Goal: Transaction & Acquisition: Download file/media

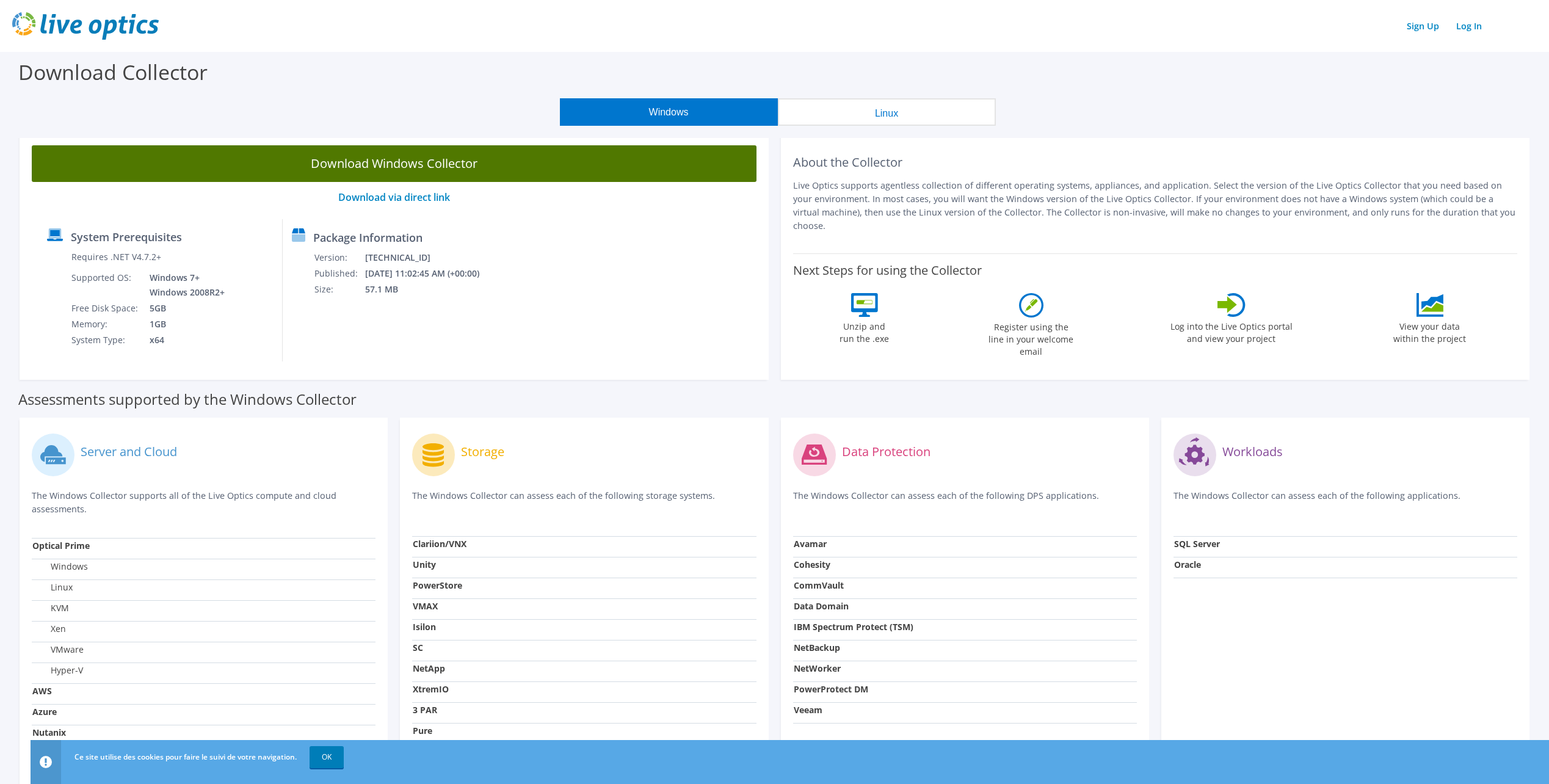
click at [393, 167] on link "Download Windows Collector" at bounding box center [394, 164] width 724 height 37
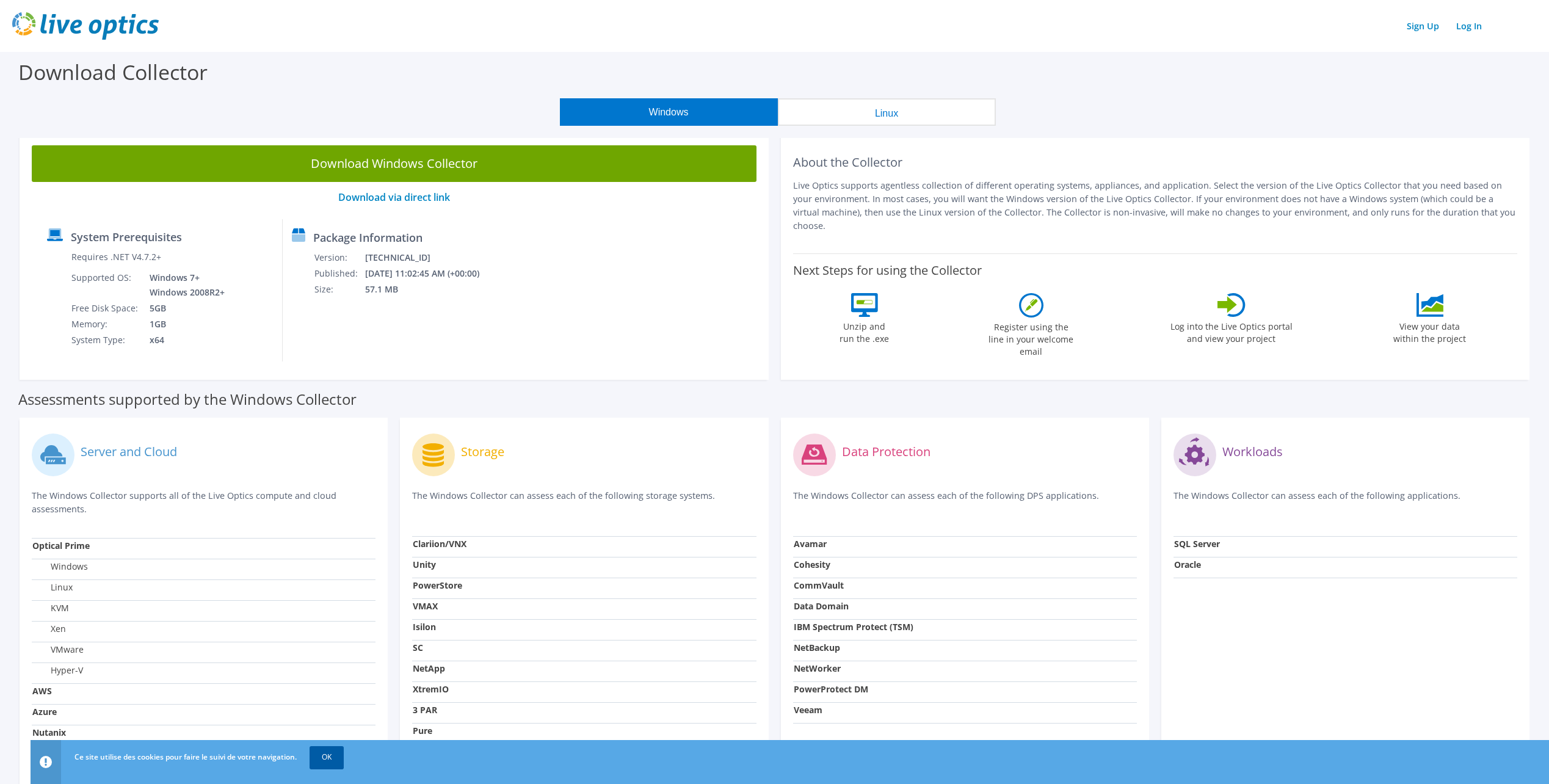
click at [335, 752] on link "OK" at bounding box center [327, 756] width 34 height 22
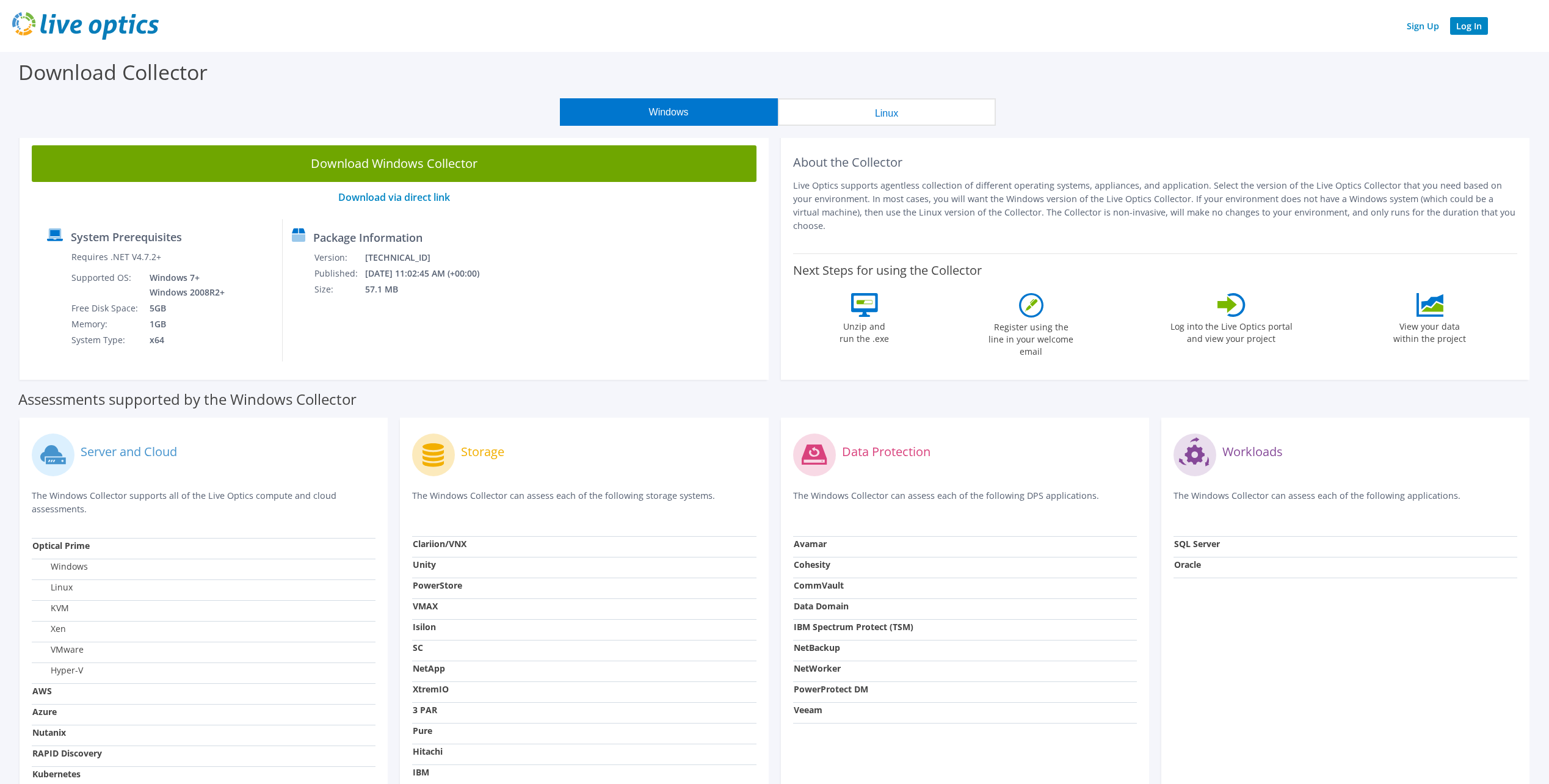
click at [1482, 28] on link "Log In" at bounding box center [1468, 26] width 38 height 18
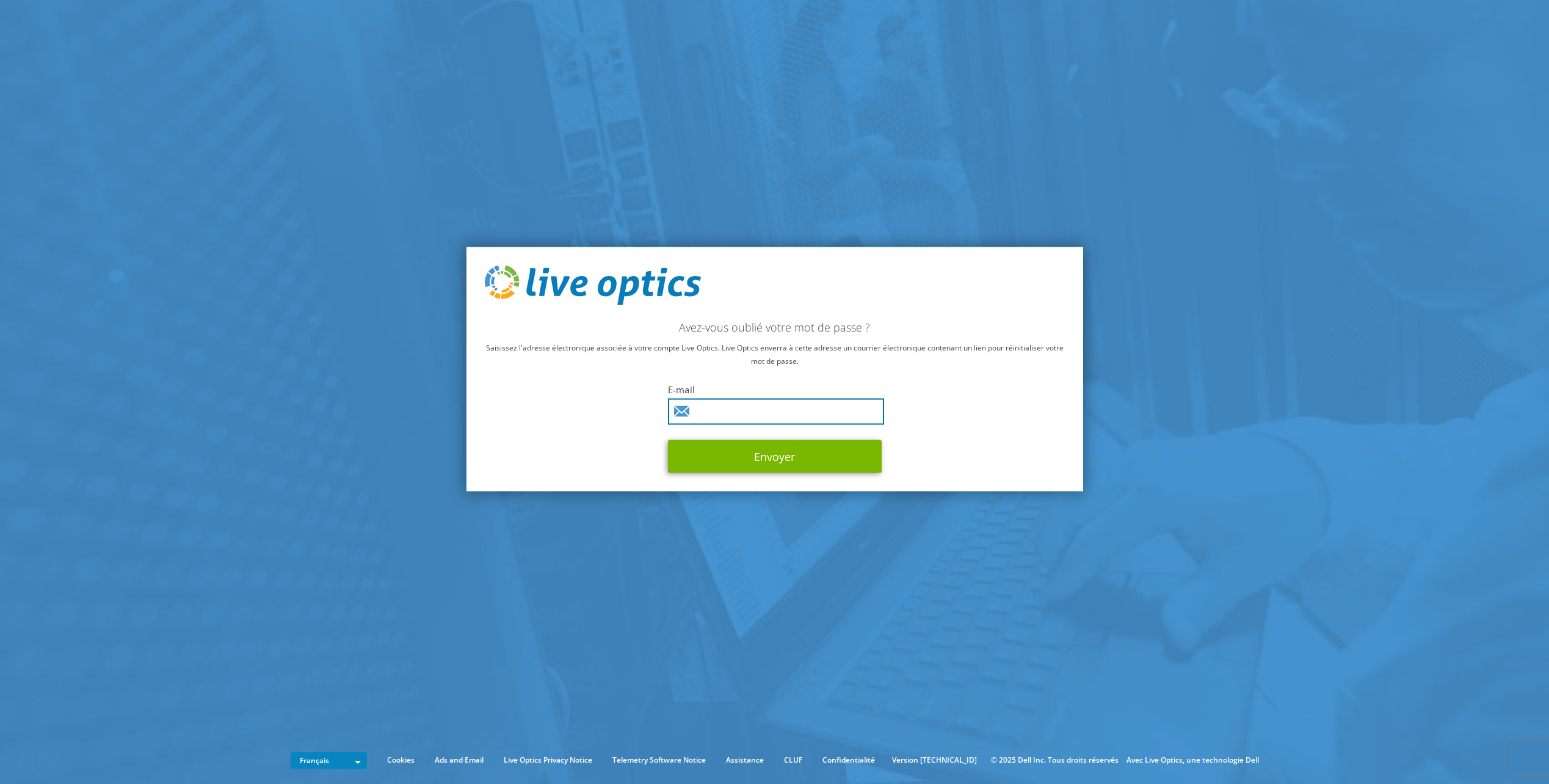
click at [753, 408] on input "text" at bounding box center [776, 411] width 216 height 26
type input "mike.stefanakis@stm.info"
click at [793, 455] on button "Envoyer" at bounding box center [774, 457] width 214 height 33
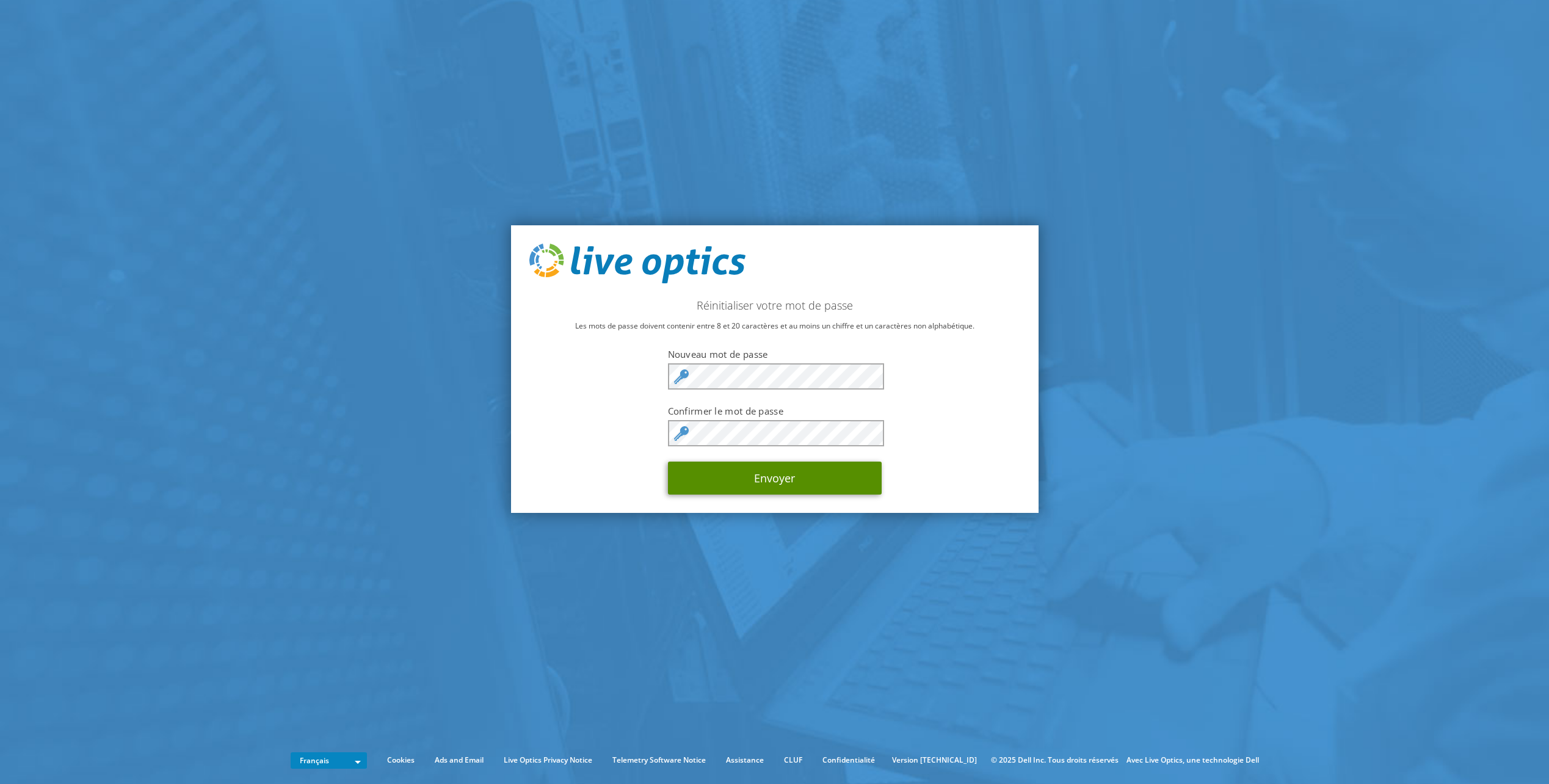
click at [798, 482] on button "Envoyer" at bounding box center [774, 478] width 214 height 33
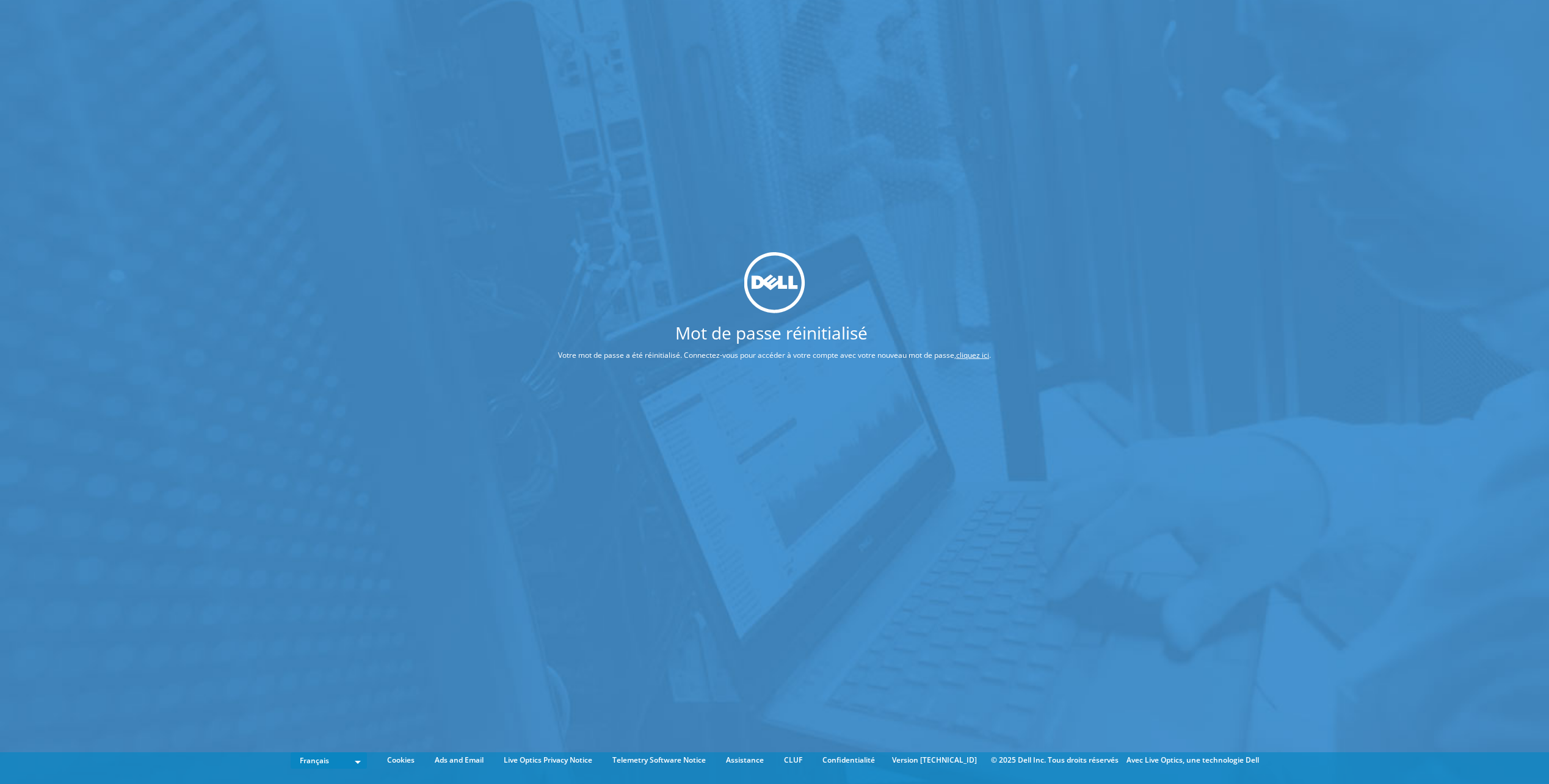
click at [980, 359] on link "cliquez ici" at bounding box center [972, 354] width 33 height 11
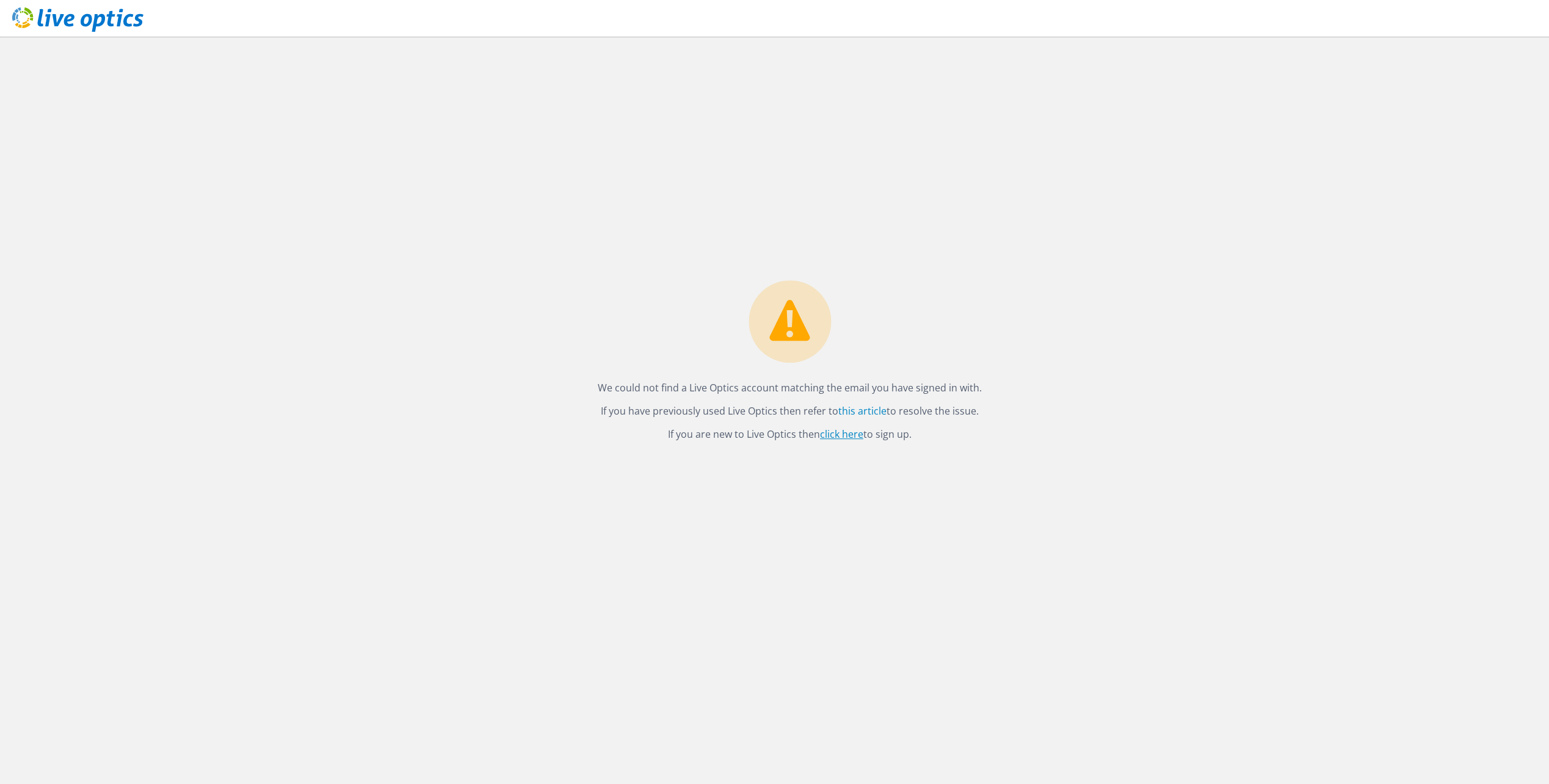
click at [831, 435] on link "click here" at bounding box center [841, 434] width 43 height 13
click at [857, 410] on link "this article" at bounding box center [862, 410] width 48 height 13
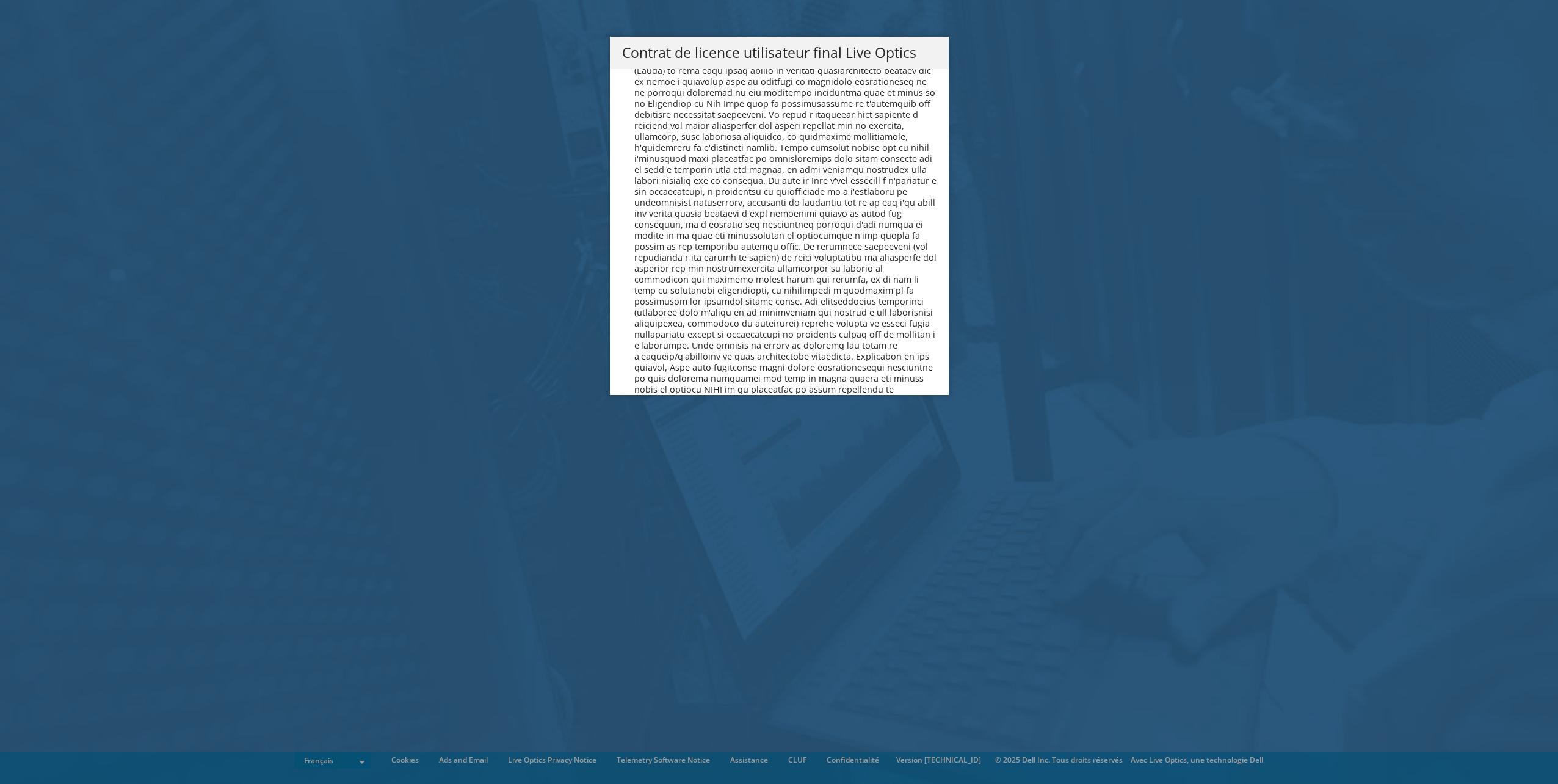
scroll to position [5396, 0]
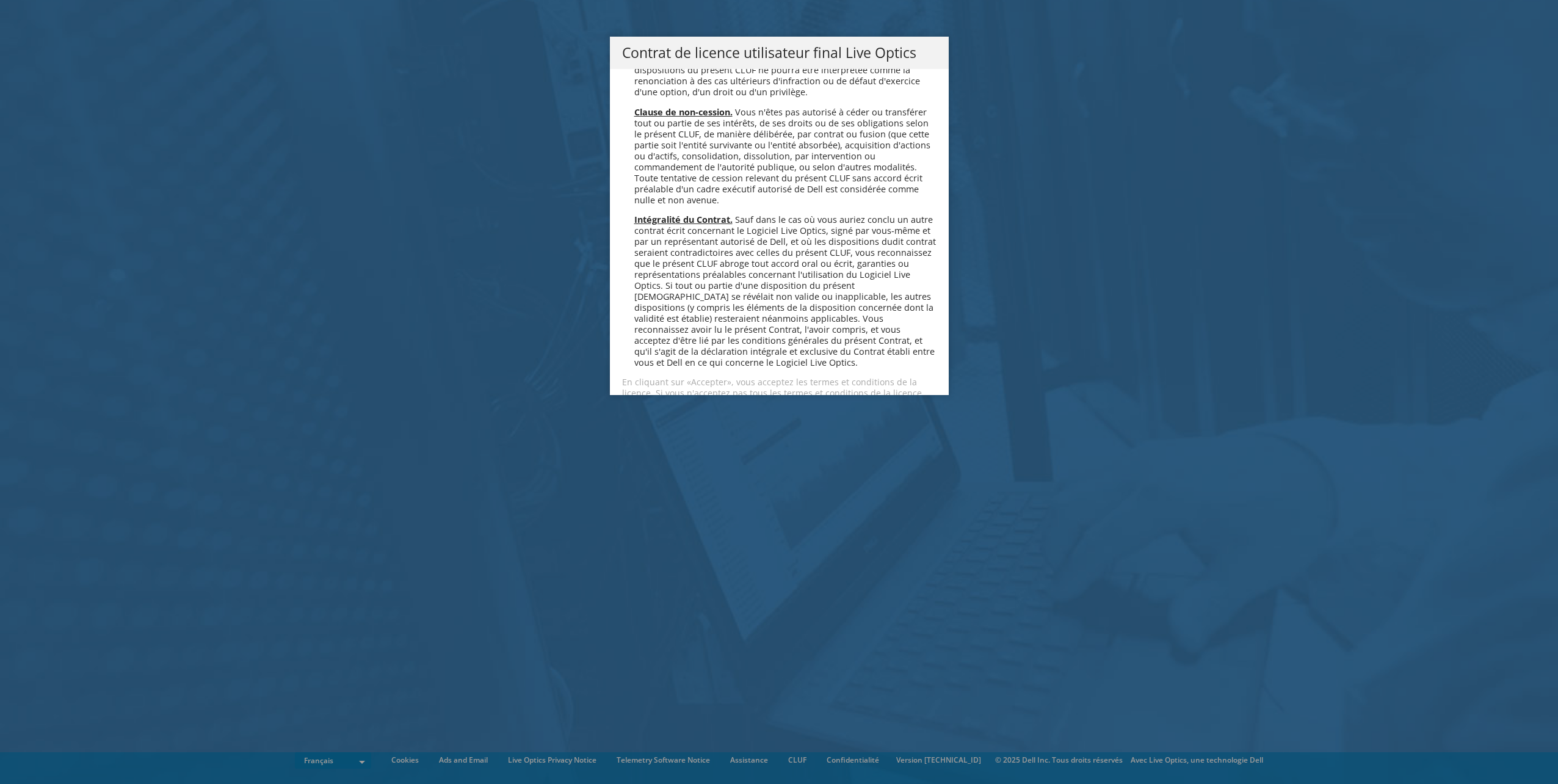
click at [656, 422] on link "Accepter" at bounding box center [659, 436] width 72 height 29
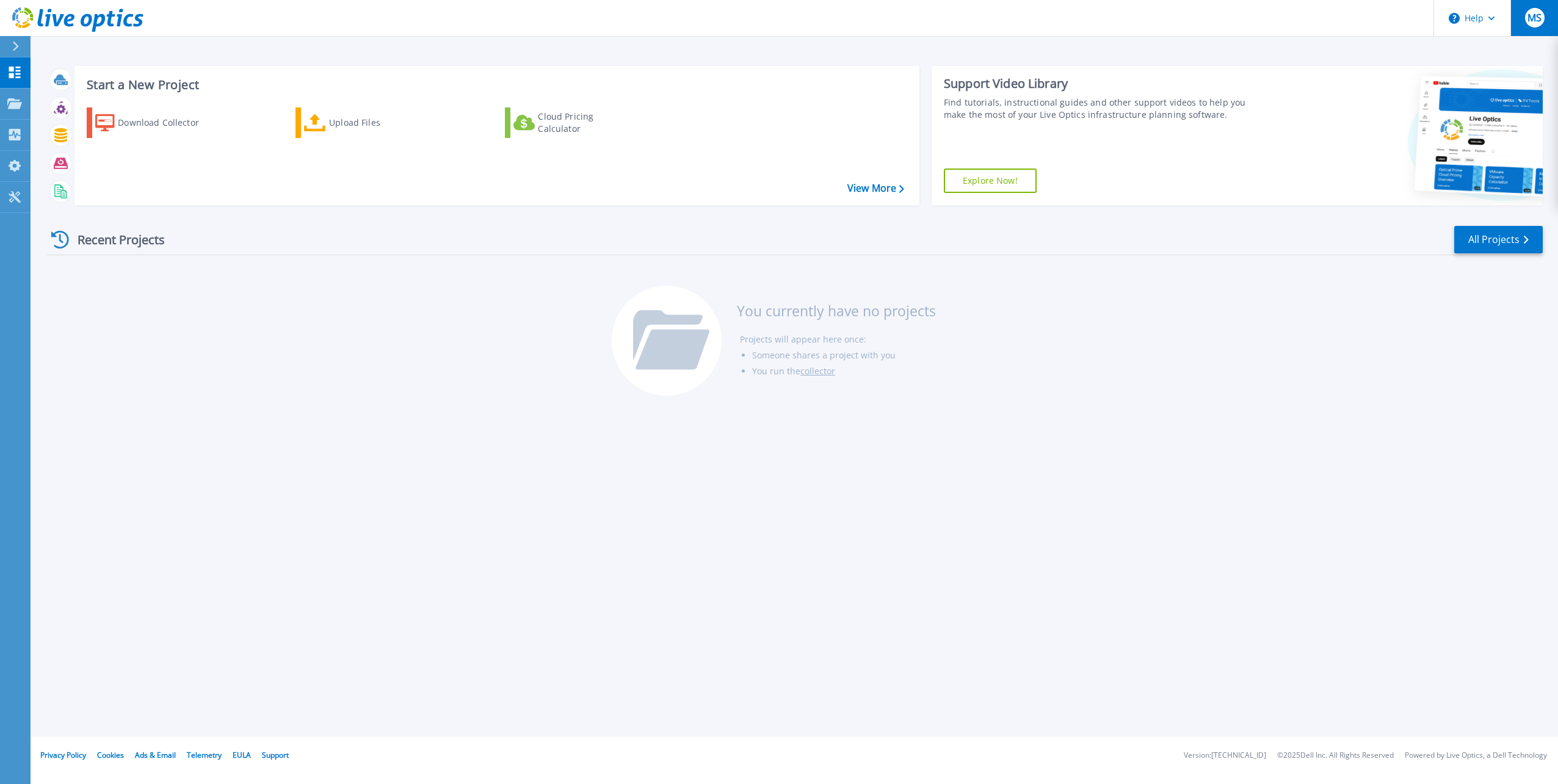
click at [1538, 17] on span "MS" at bounding box center [1535, 18] width 14 height 10
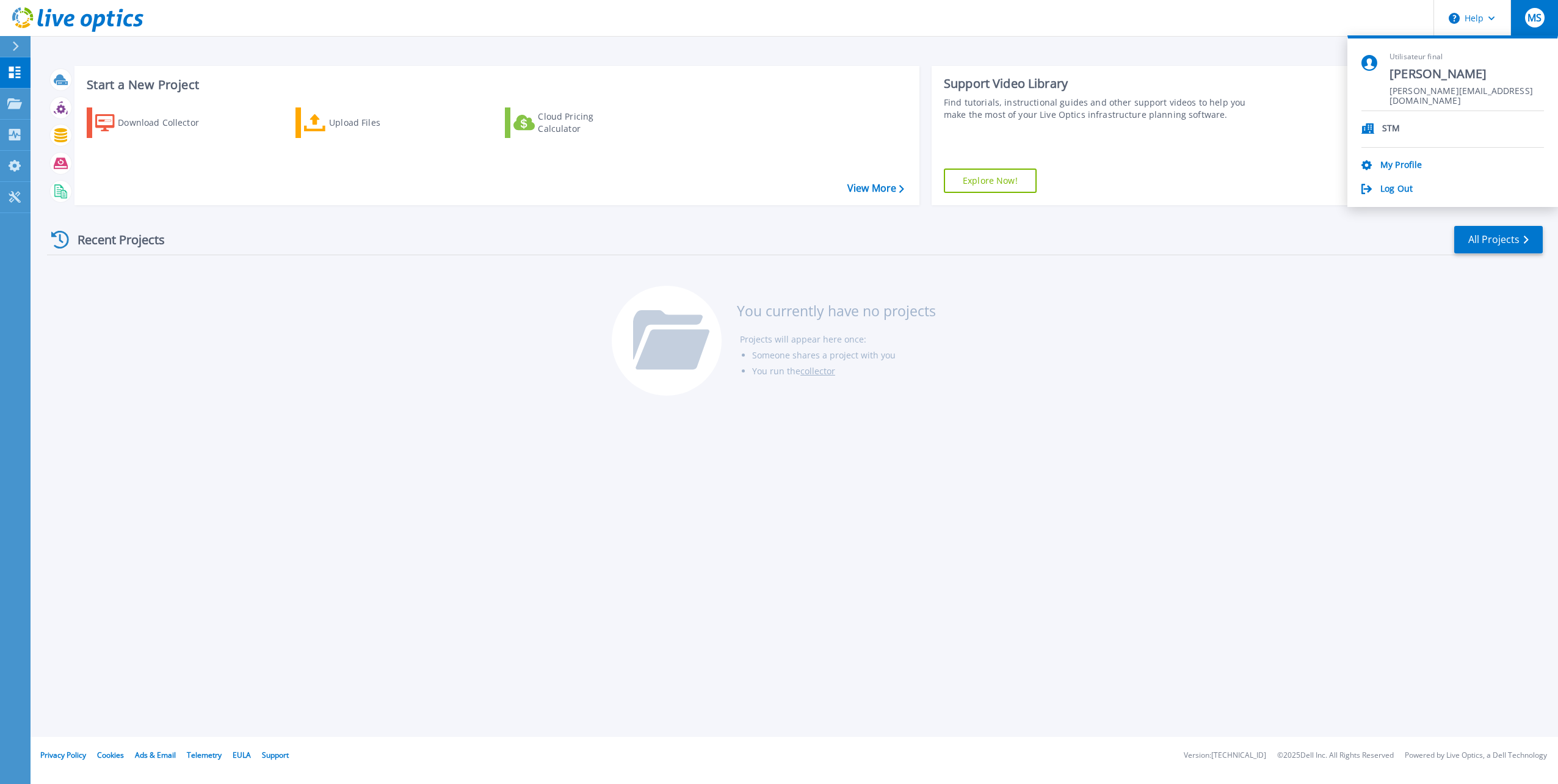
click at [1538, 17] on span "MS" at bounding box center [1535, 18] width 14 height 10
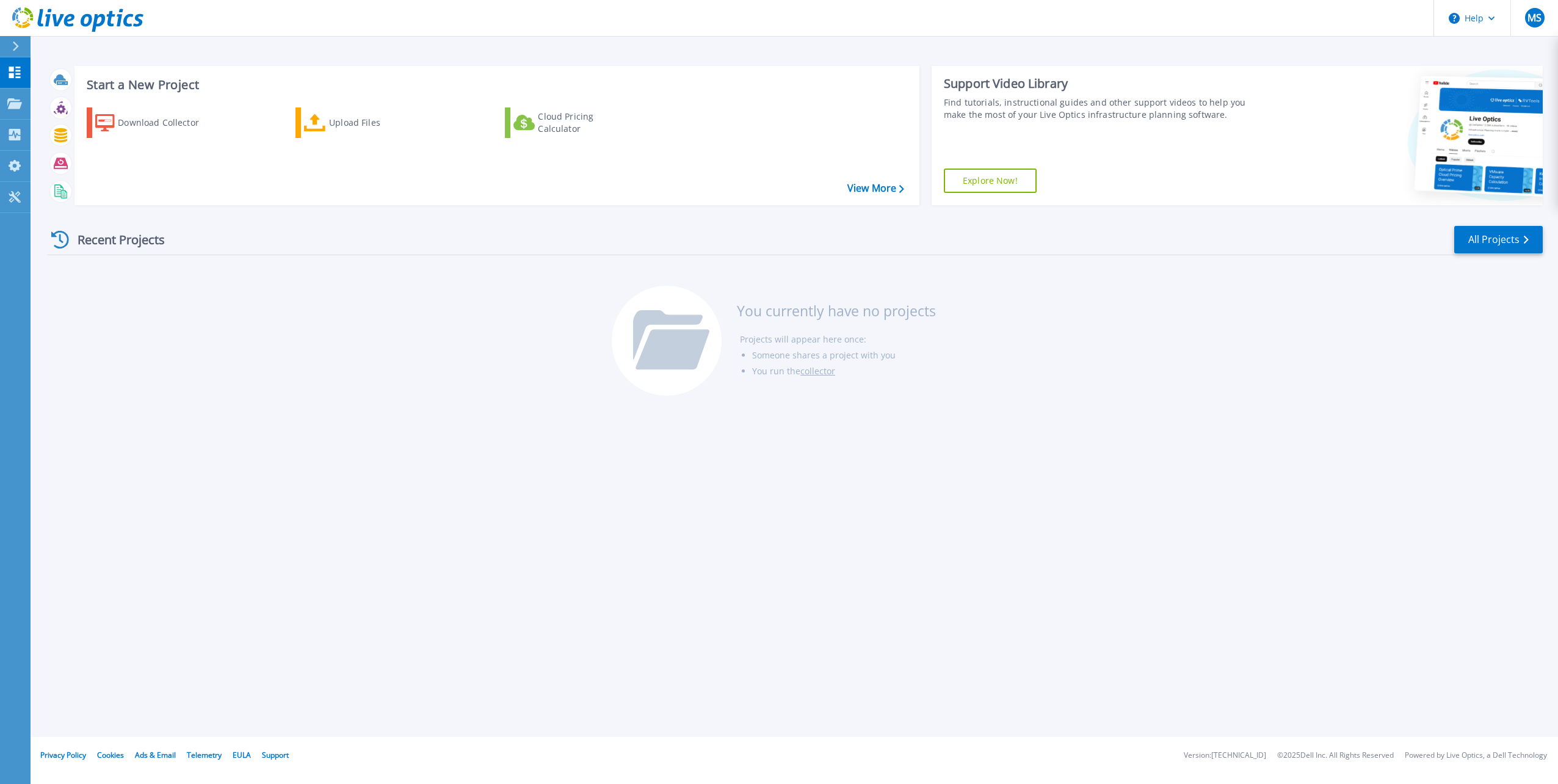
click at [1396, 415] on div "Start a New Project Download Collector Upload Files Cloud Pricing Calculator Vi…" at bounding box center [794, 368] width 1527 height 736
click at [189, 122] on div "Download Collector" at bounding box center [167, 123] width 98 height 24
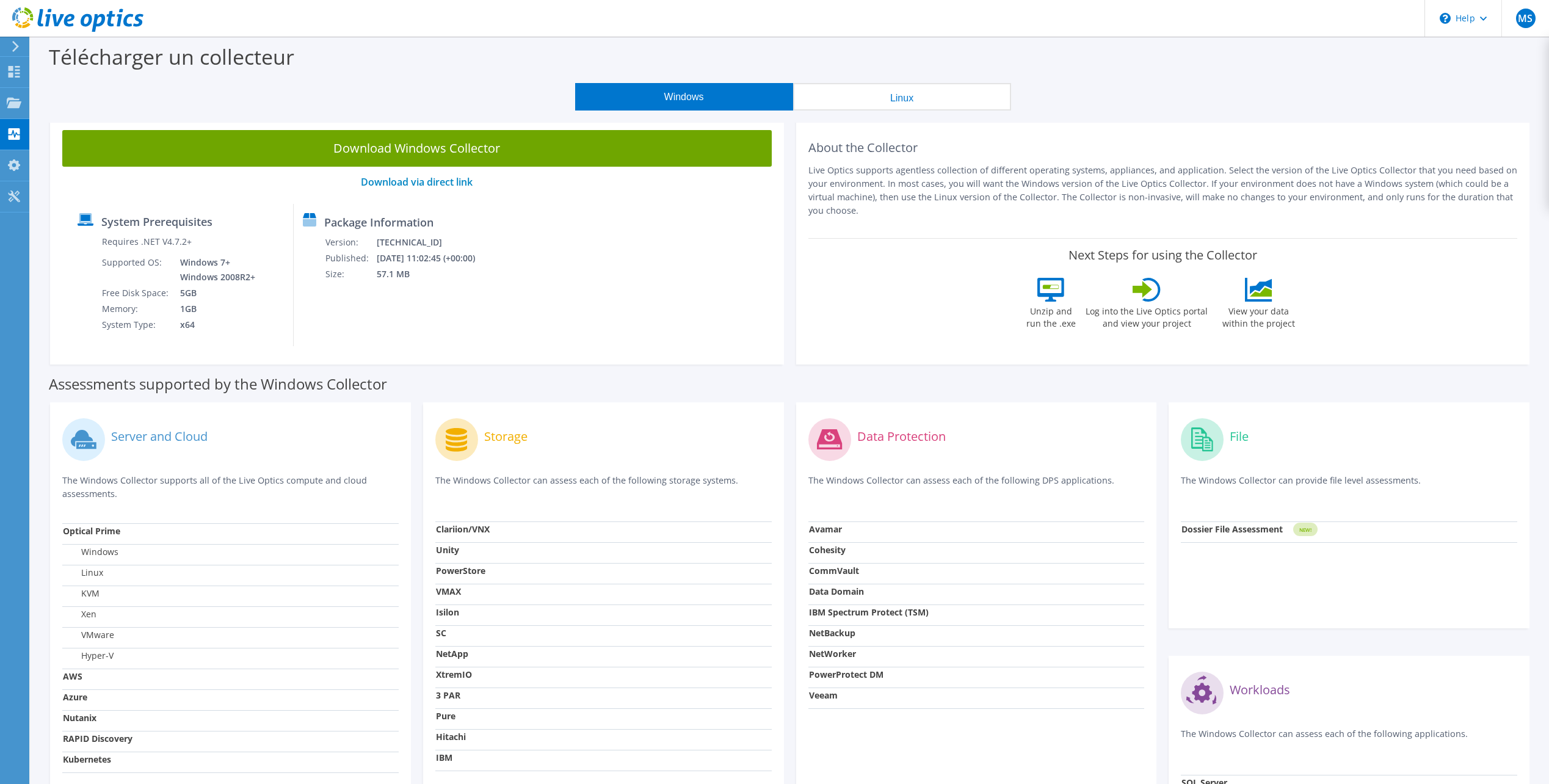
click at [675, 101] on button "Windows" at bounding box center [684, 97] width 218 height 28
click at [1519, 16] on span "MS" at bounding box center [1526, 18] width 20 height 20
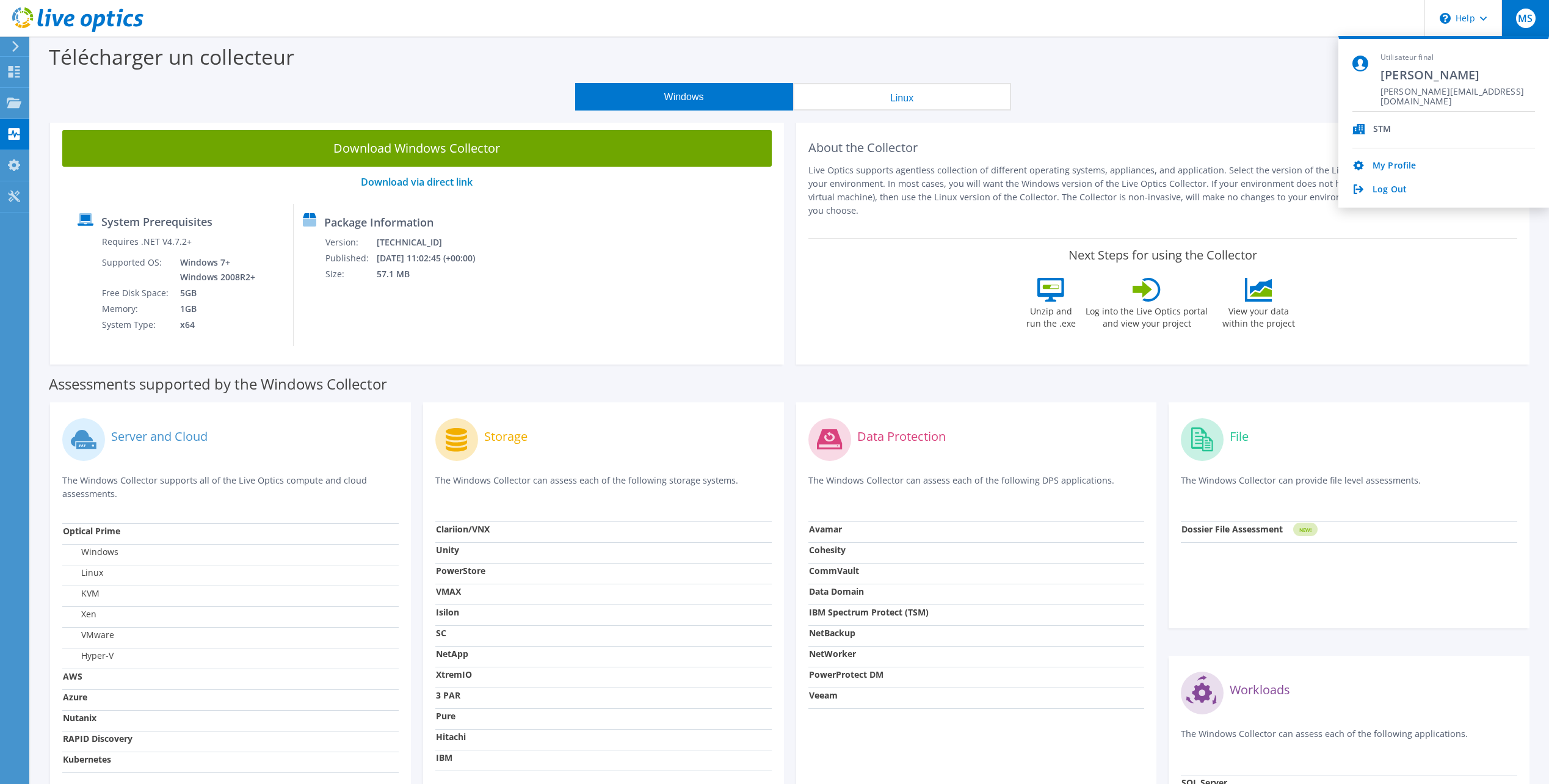
click at [1519, 16] on span "MS" at bounding box center [1526, 18] width 20 height 20
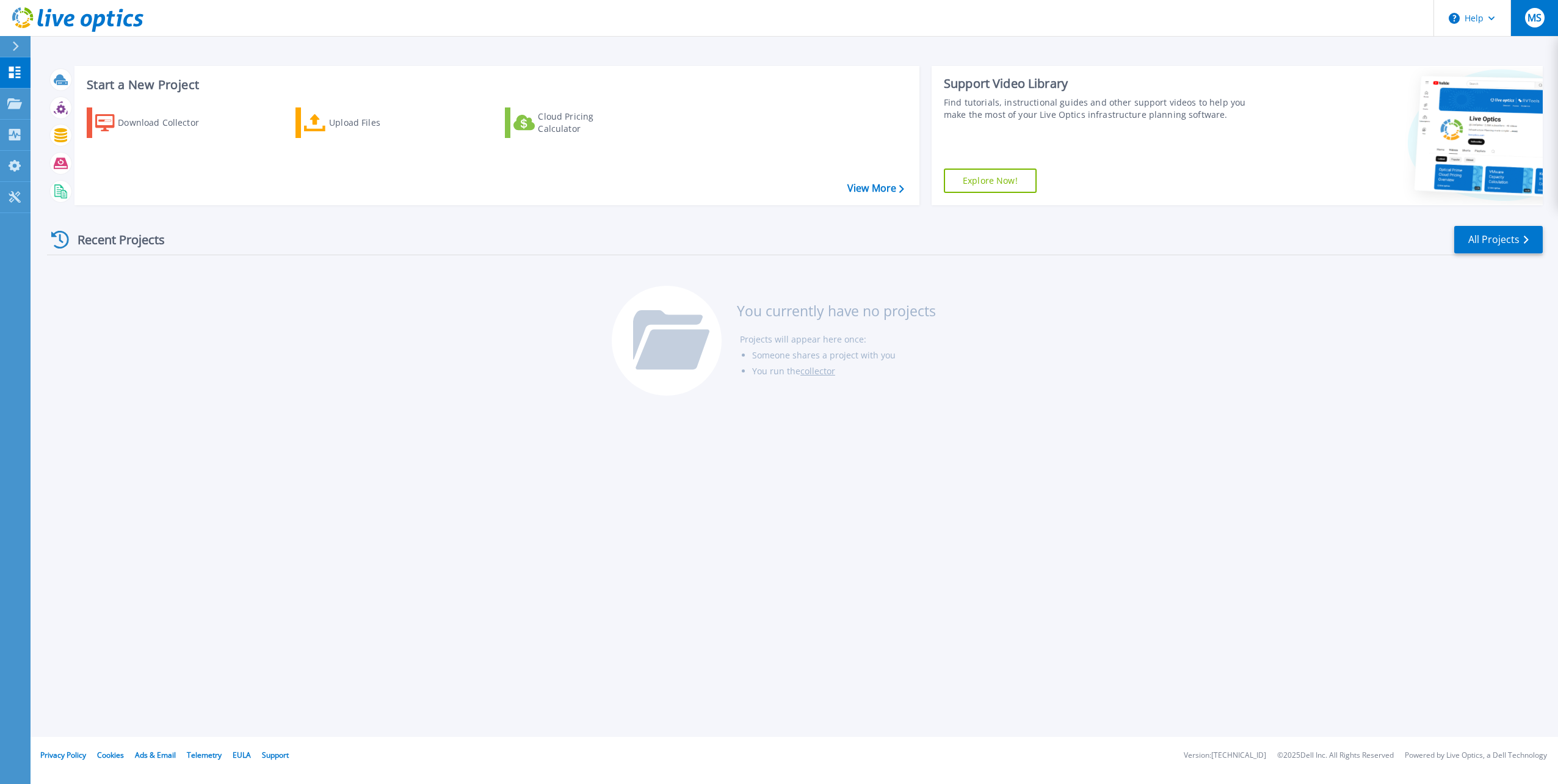
click at [1536, 26] on div "MS" at bounding box center [1535, 18] width 20 height 20
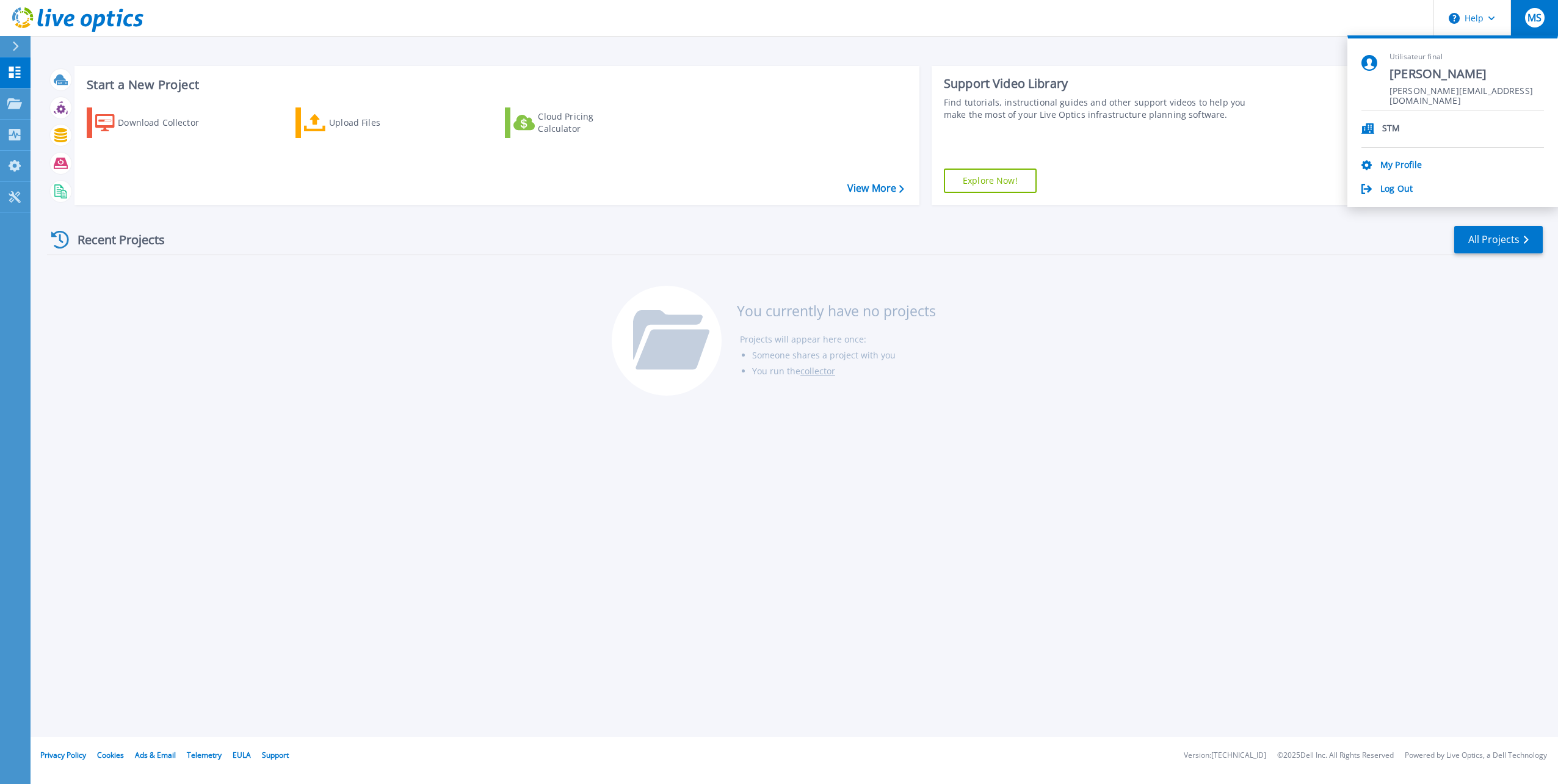
click at [1536, 26] on div "MS" at bounding box center [1535, 18] width 20 height 20
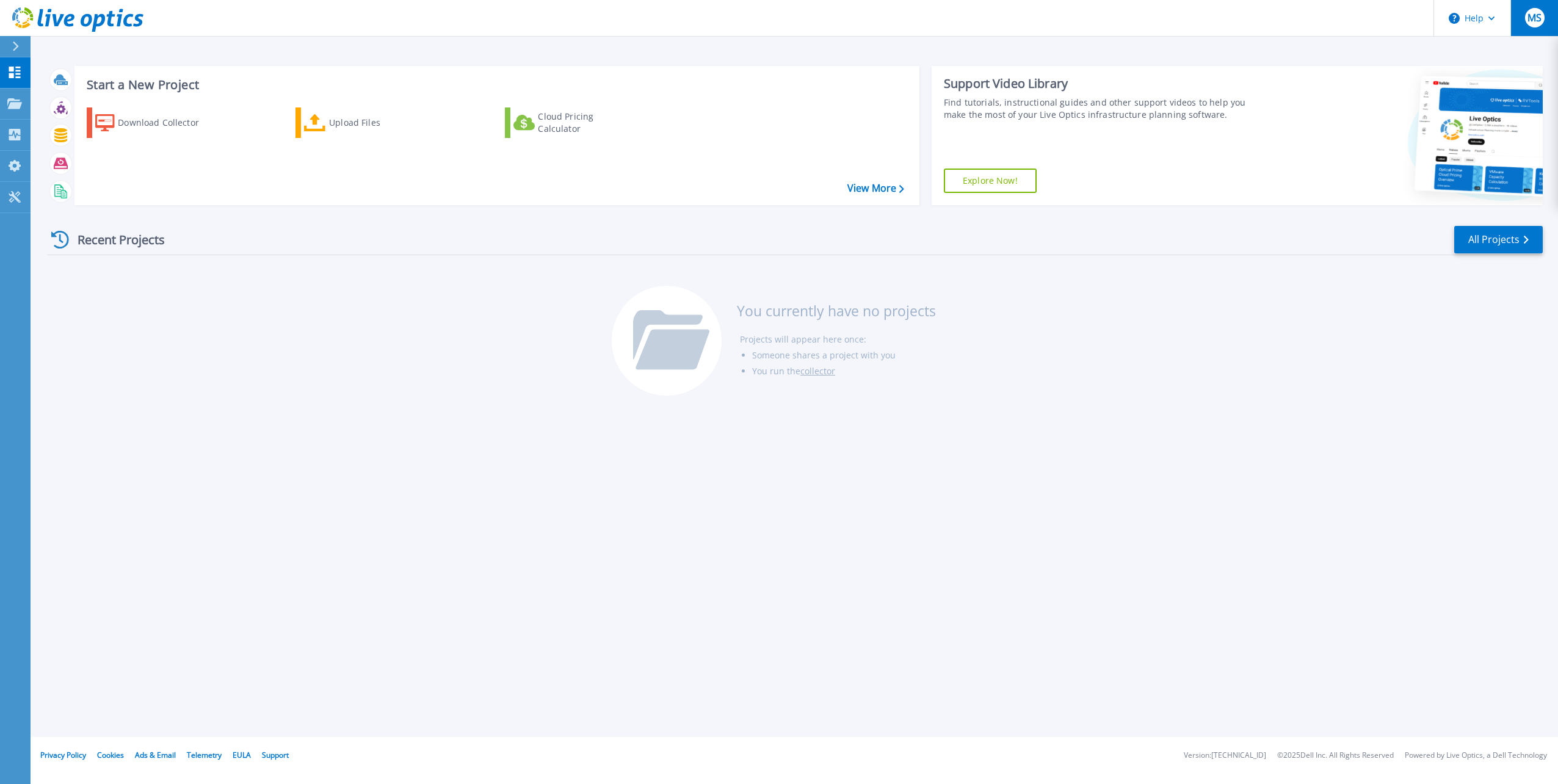
click at [1528, 16] on span "MS" at bounding box center [1535, 18] width 14 height 10
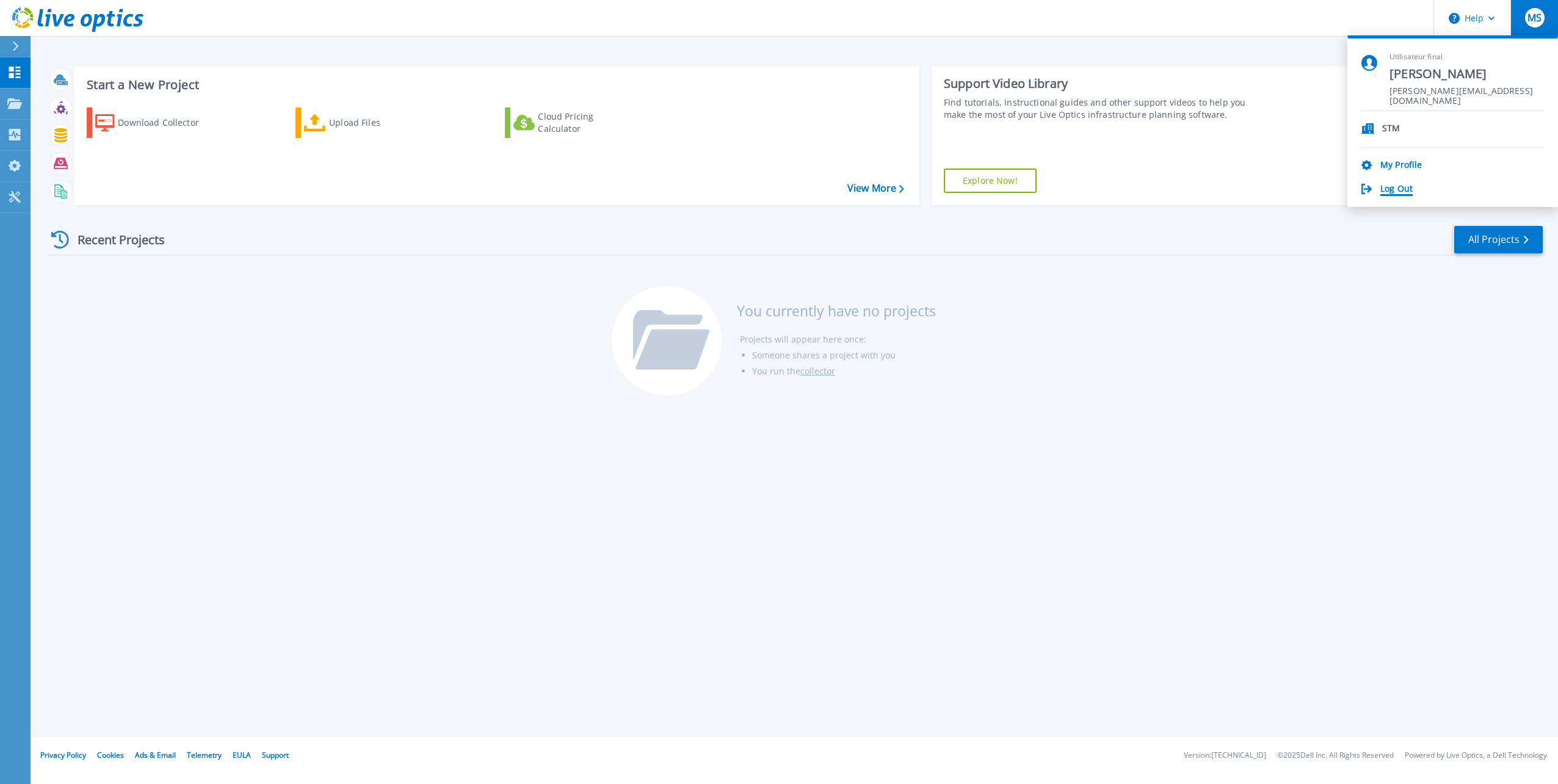
click at [1384, 189] on link "Log Out" at bounding box center [1397, 190] width 33 height 11
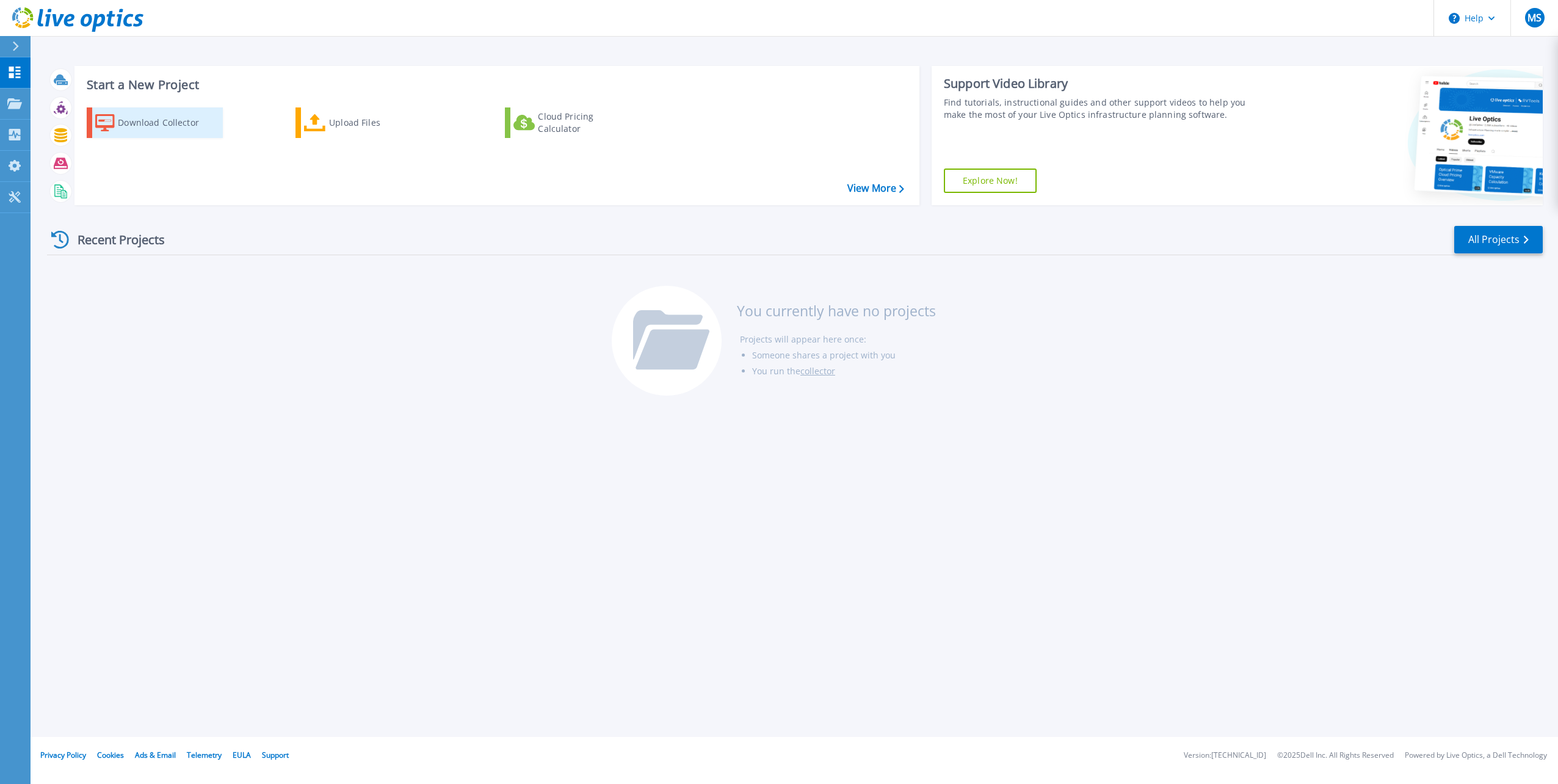
click at [147, 119] on div "Download Collector" at bounding box center [167, 123] width 98 height 24
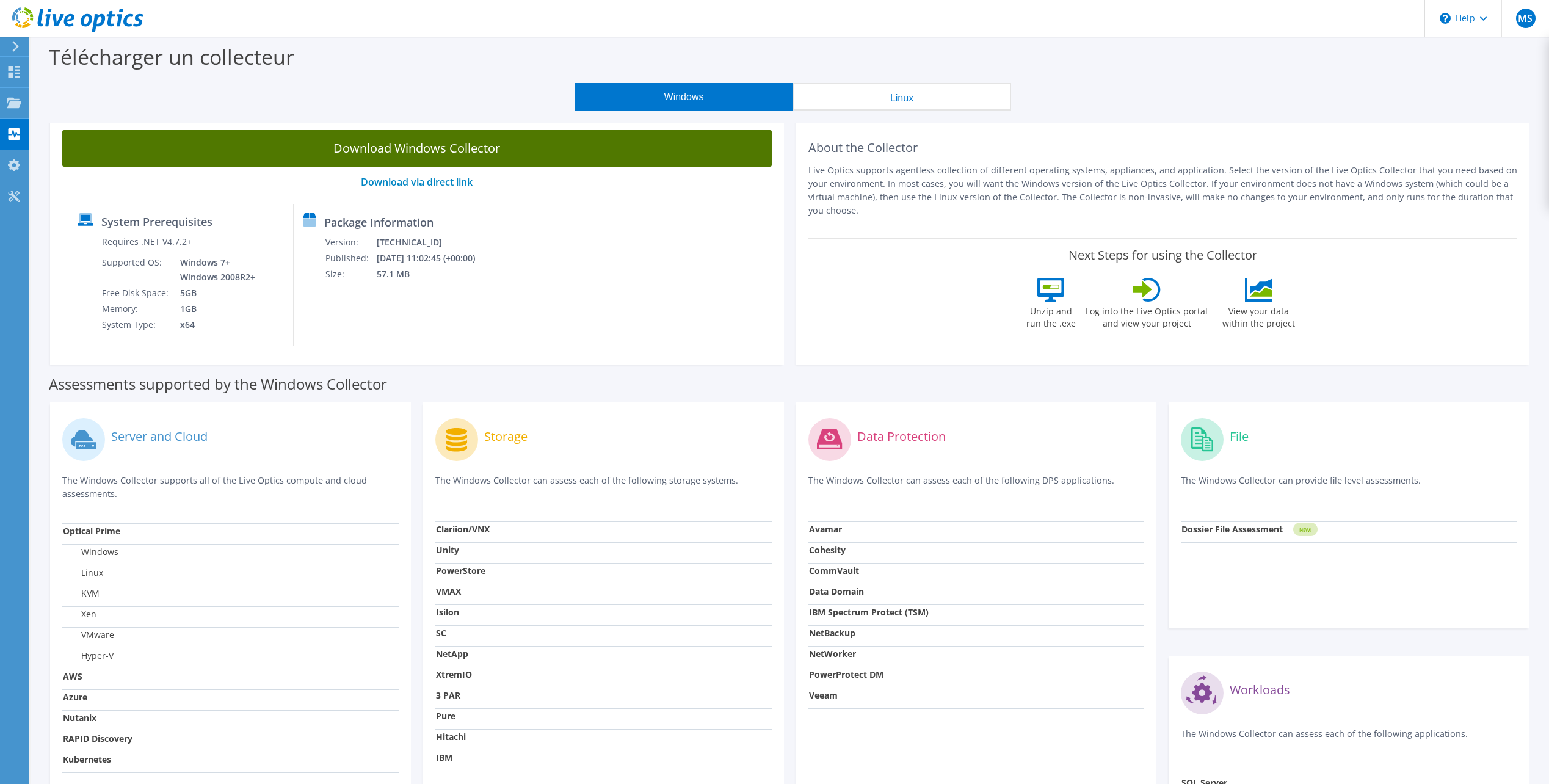
click at [473, 154] on link "Download Windows Collector" at bounding box center [417, 148] width 710 height 37
